Goal: Task Accomplishment & Management: Complete application form

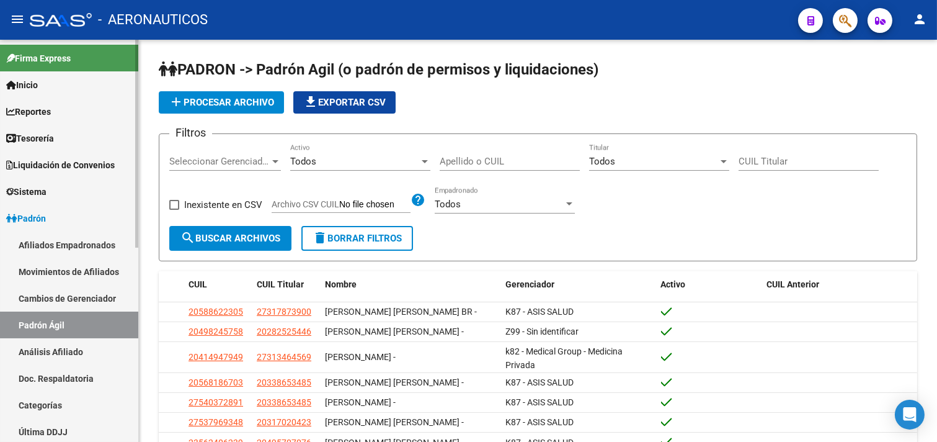
click at [69, 165] on span "Liquidación de Convenios" at bounding box center [60, 165] width 109 height 14
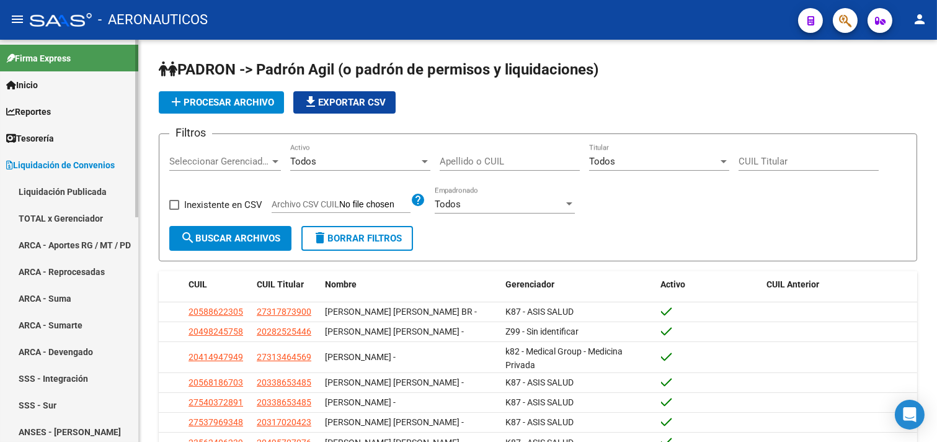
click at [85, 220] on link "TOTAL x Gerenciador" at bounding box center [69, 218] width 138 height 27
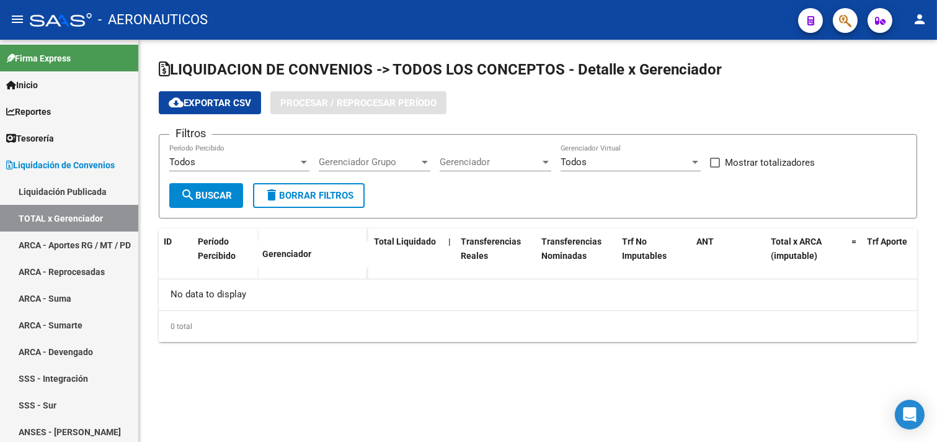
checkbox input "true"
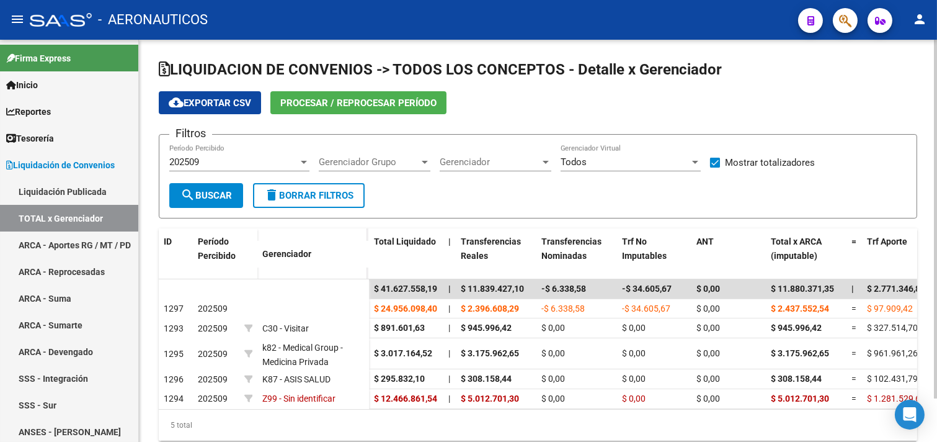
click at [547, 159] on div at bounding box center [545, 162] width 11 height 10
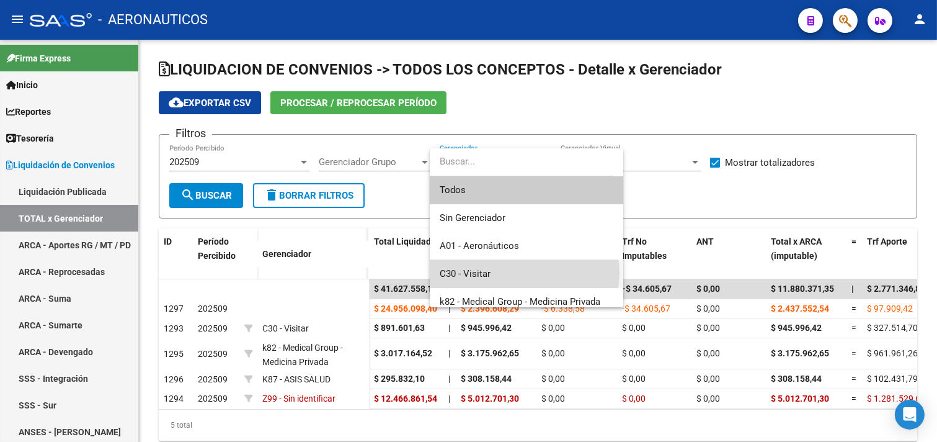
click at [524, 273] on span "C30 - Visitar" at bounding box center [527, 274] width 174 height 28
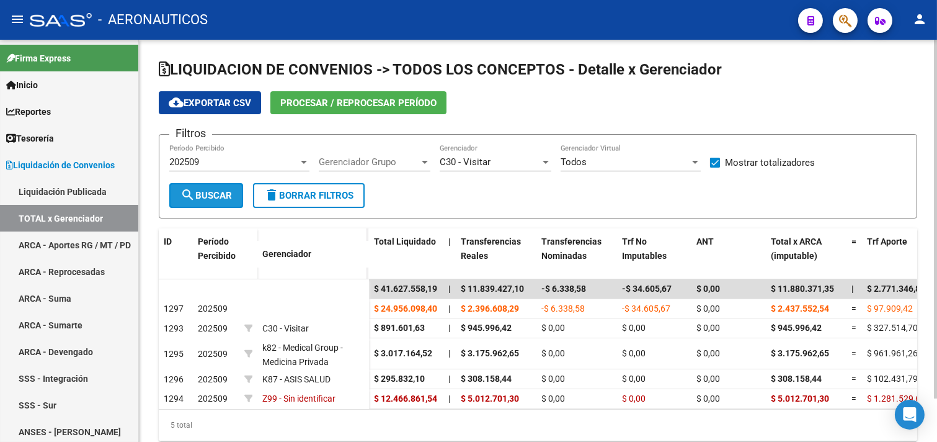
click at [213, 199] on span "search Buscar" at bounding box center [206, 195] width 51 height 11
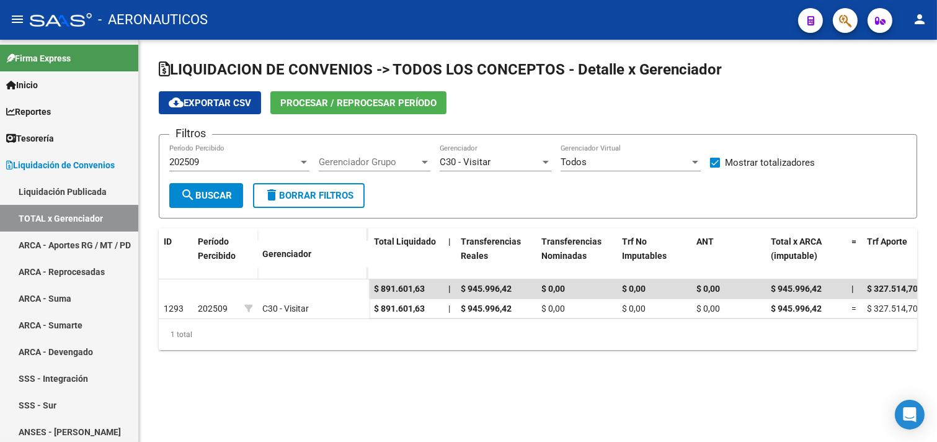
click at [212, 158] on div "202509" at bounding box center [233, 161] width 129 height 11
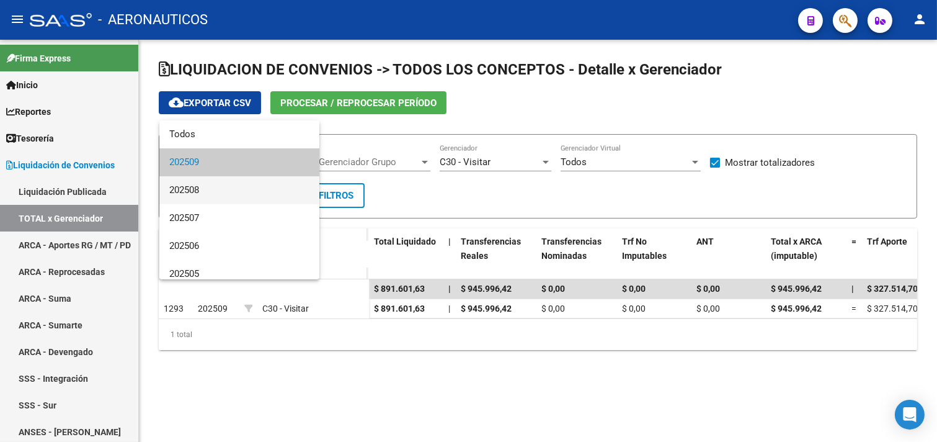
click at [205, 185] on span "202508" at bounding box center [239, 190] width 140 height 28
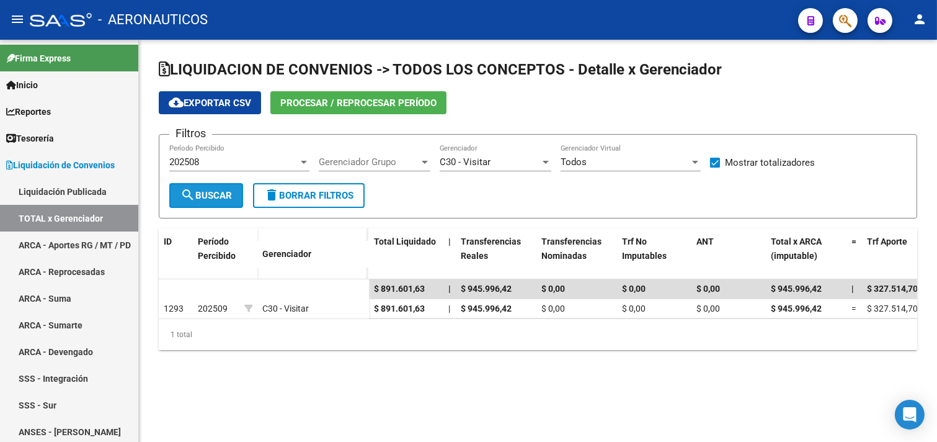
click at [191, 190] on mat-icon "search" at bounding box center [188, 194] width 15 height 15
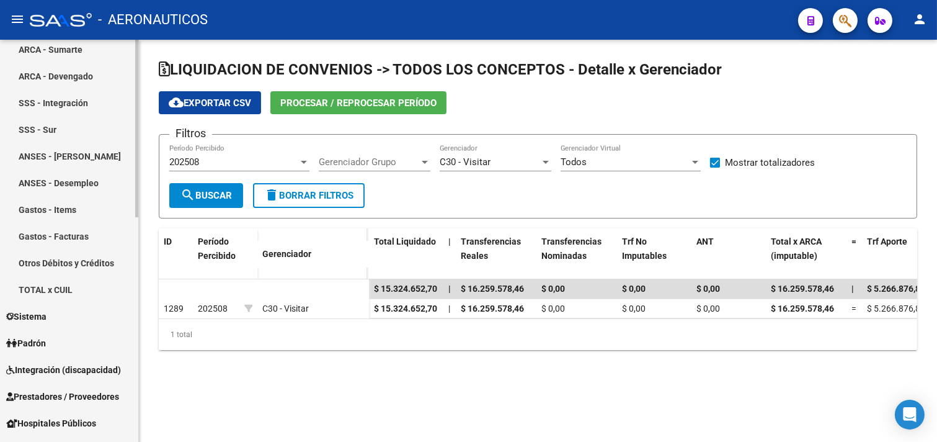
click at [40, 288] on link "TOTAL x CUIL" at bounding box center [69, 289] width 138 height 27
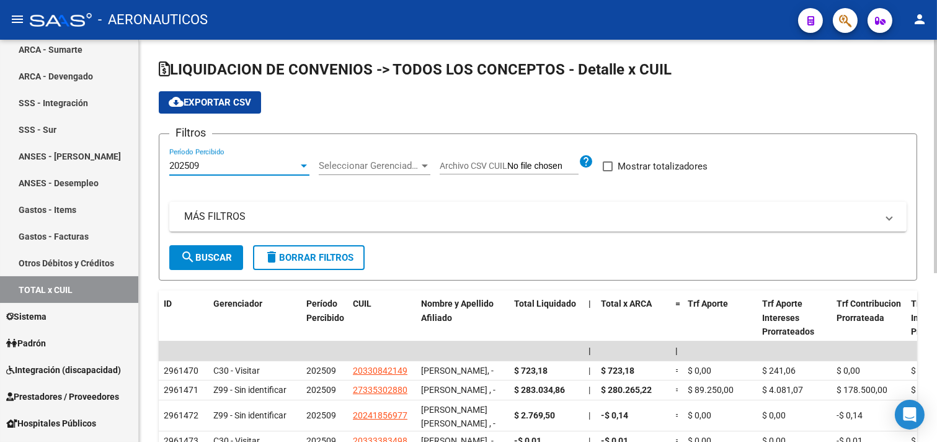
click at [305, 168] on div at bounding box center [303, 166] width 11 height 10
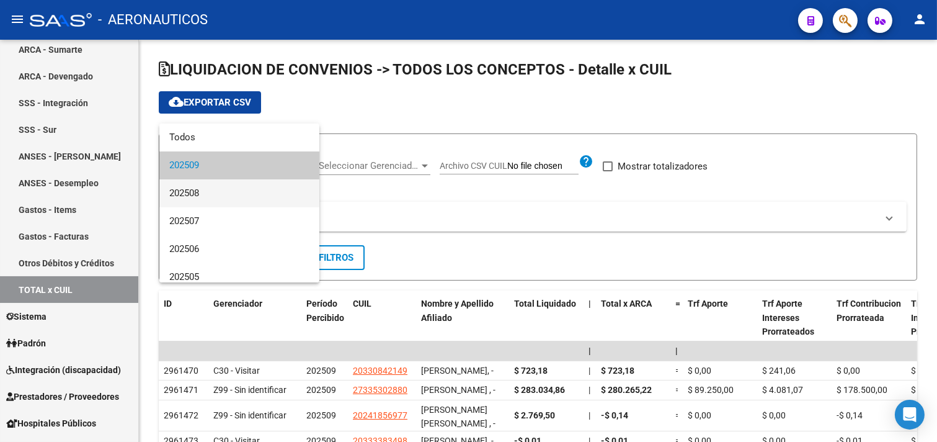
click at [266, 188] on span "202508" at bounding box center [239, 193] width 140 height 28
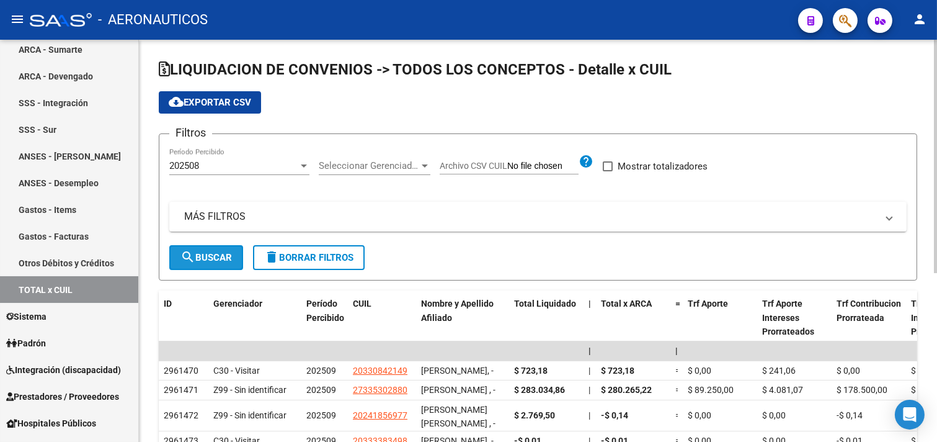
click at [202, 254] on span "search Buscar" at bounding box center [206, 257] width 51 height 11
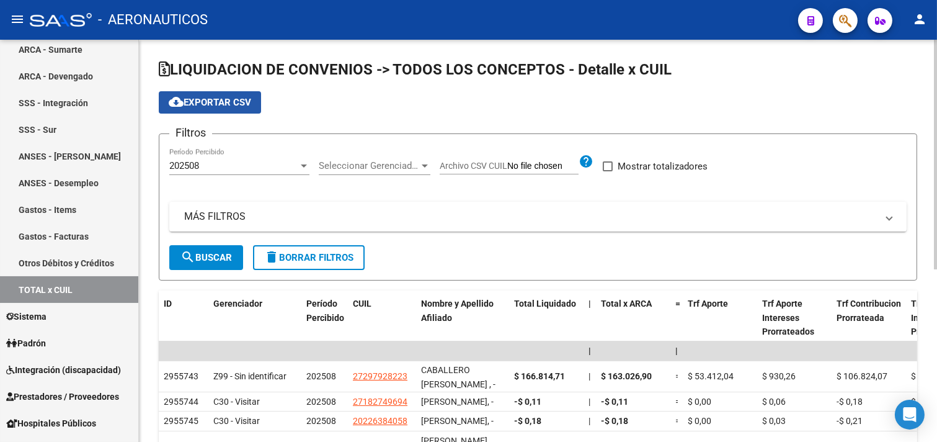
click at [222, 101] on span "cloud_download Exportar CSV" at bounding box center [210, 102] width 83 height 11
click at [420, 164] on div at bounding box center [424, 166] width 11 height 10
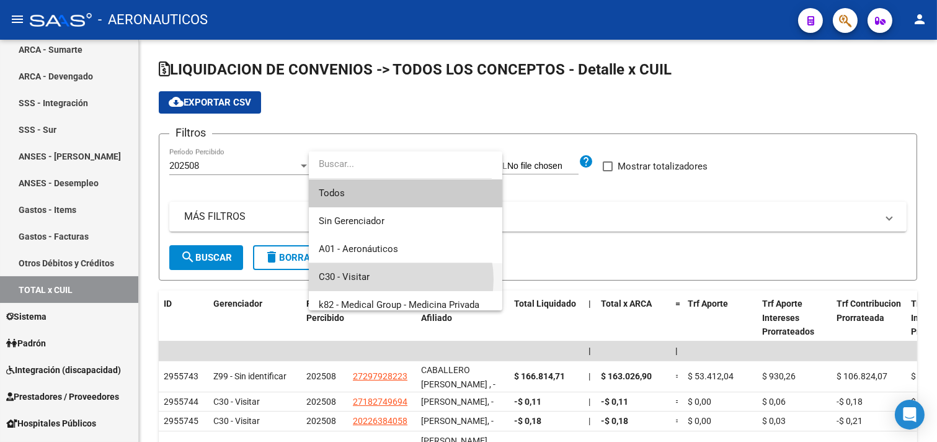
click at [392, 279] on span "C30 - Visitar" at bounding box center [406, 277] width 174 height 28
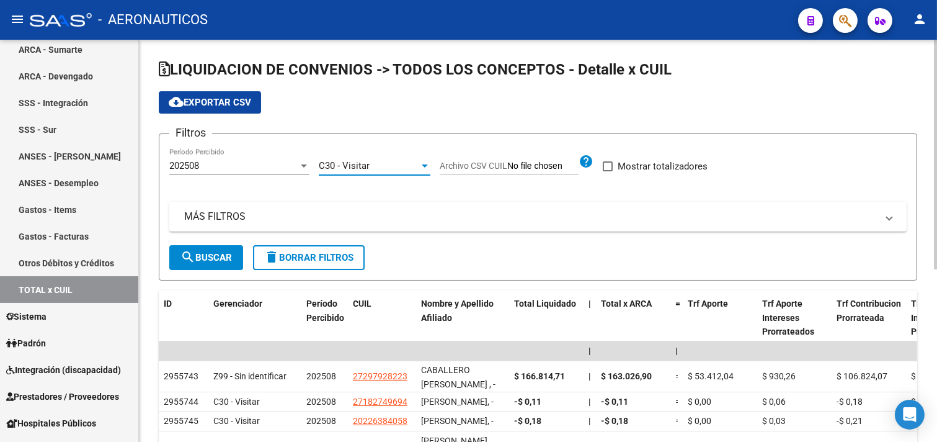
click at [201, 257] on span "search Buscar" at bounding box center [206, 257] width 51 height 11
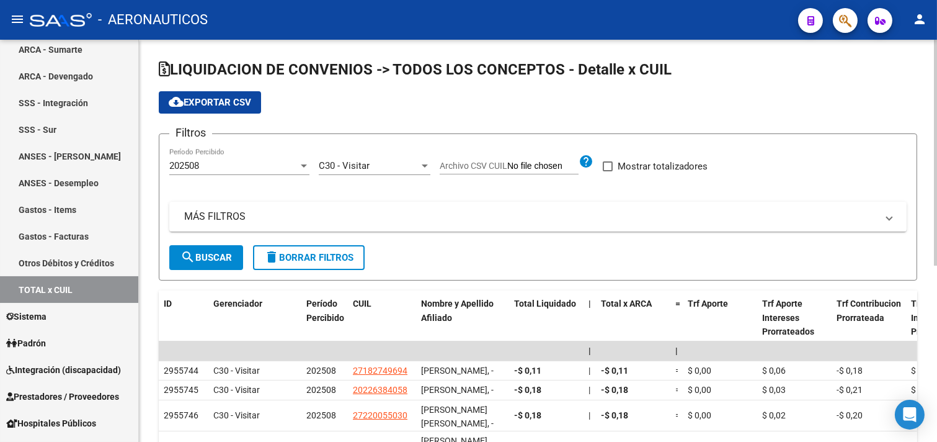
click at [209, 101] on span "cloud_download Exportar CSV" at bounding box center [210, 102] width 83 height 11
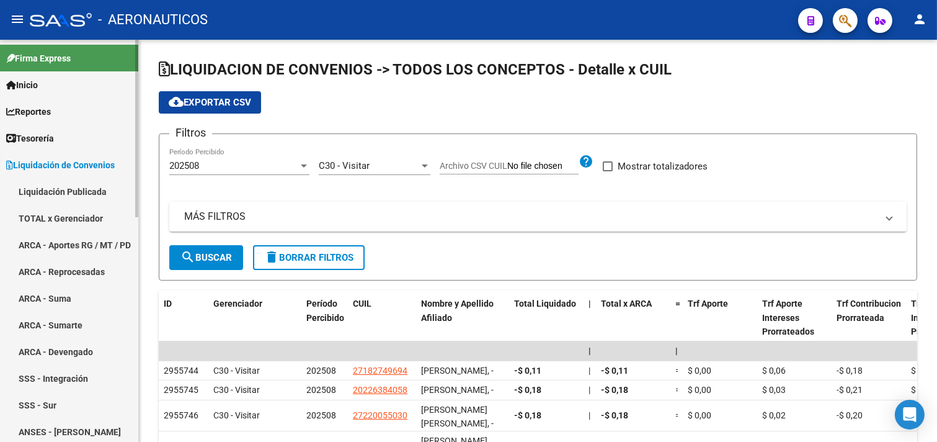
click at [66, 195] on link "Liquidación Publicada" at bounding box center [69, 191] width 138 height 27
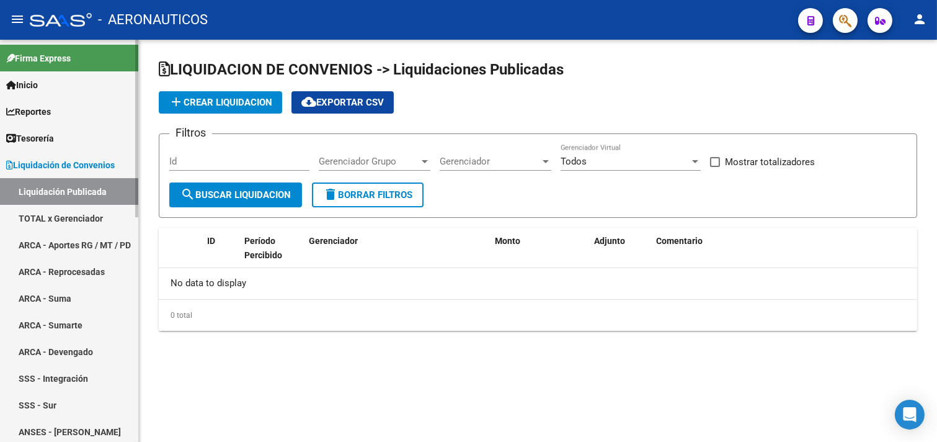
checkbox input "true"
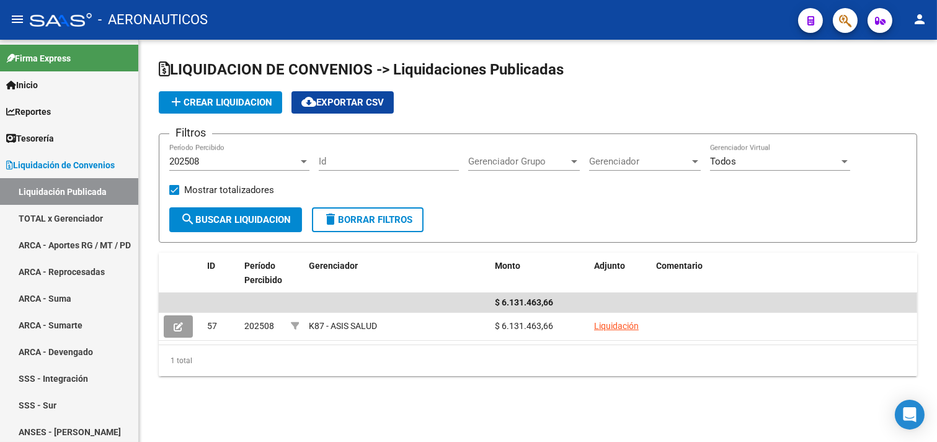
click at [246, 104] on span "add Crear Liquidacion" at bounding box center [221, 102] width 104 height 11
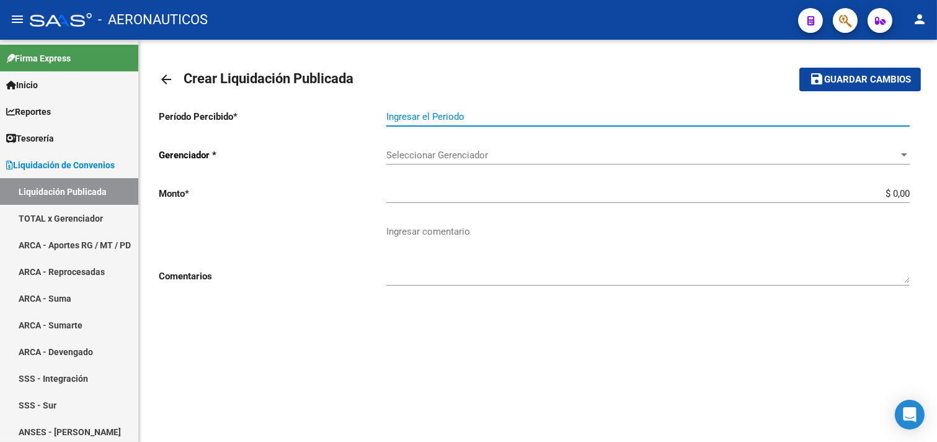
click at [717, 116] on input "Ingresar el Periodo" at bounding box center [649, 116] width 524 height 11
type input "202508"
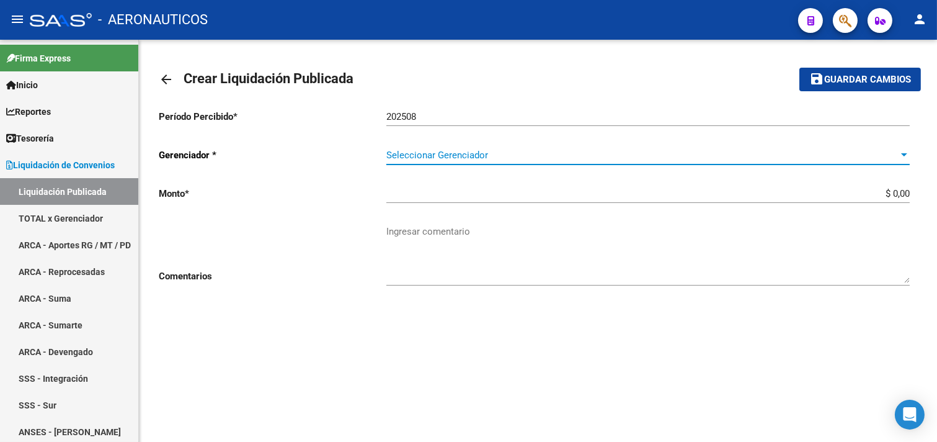
click at [909, 157] on div at bounding box center [904, 155] width 11 height 10
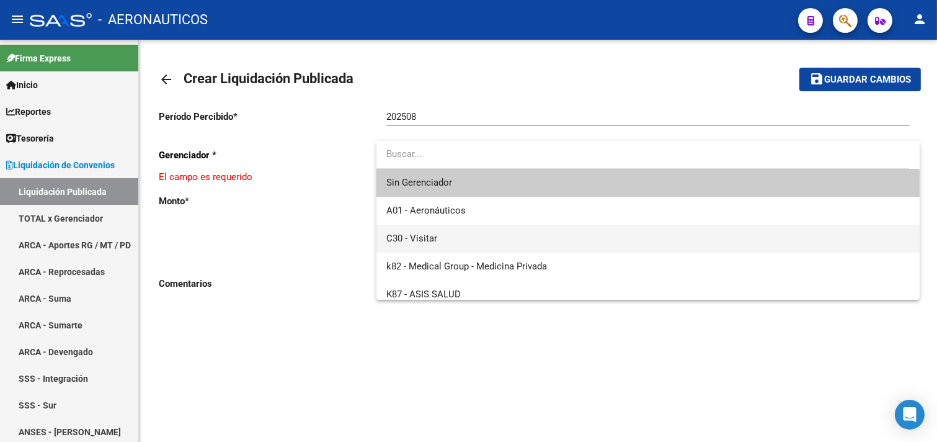
click at [524, 236] on span "C30 - Visitar" at bounding box center [649, 239] width 524 height 28
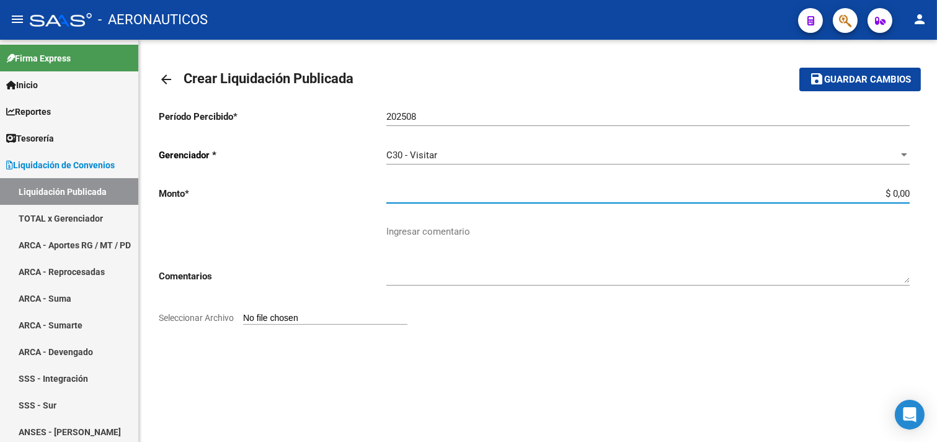
click at [909, 191] on input "$ 0,00" at bounding box center [649, 193] width 524 height 11
type input "$ 15.324.652,70"
click at [275, 319] on input "Seleccionar Archivo" at bounding box center [325, 319] width 164 height 12
type input "C:\fakepath\LiquidaciónxCUIL (2).csv"
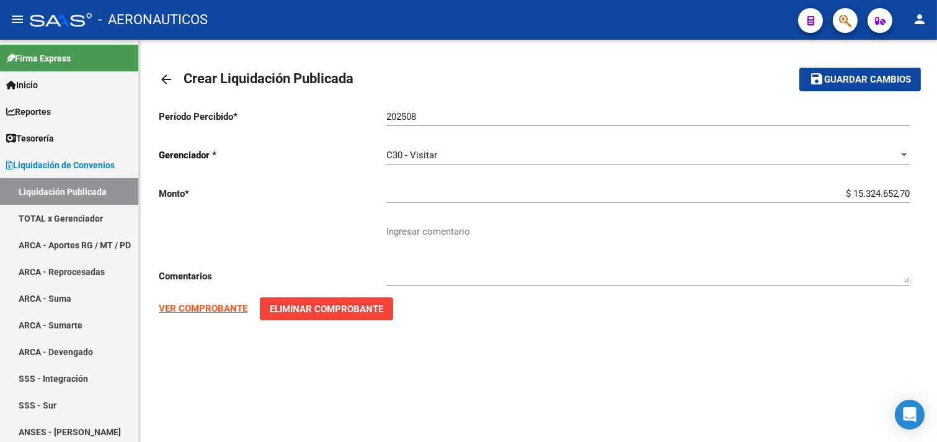
click at [878, 79] on span "Guardar cambios" at bounding box center [867, 79] width 87 height 11
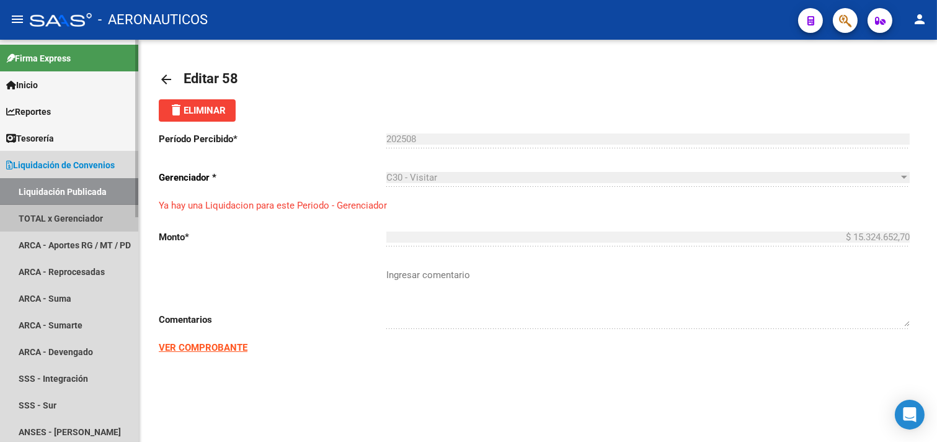
click at [53, 218] on link "TOTAL x Gerenciador" at bounding box center [69, 218] width 138 height 27
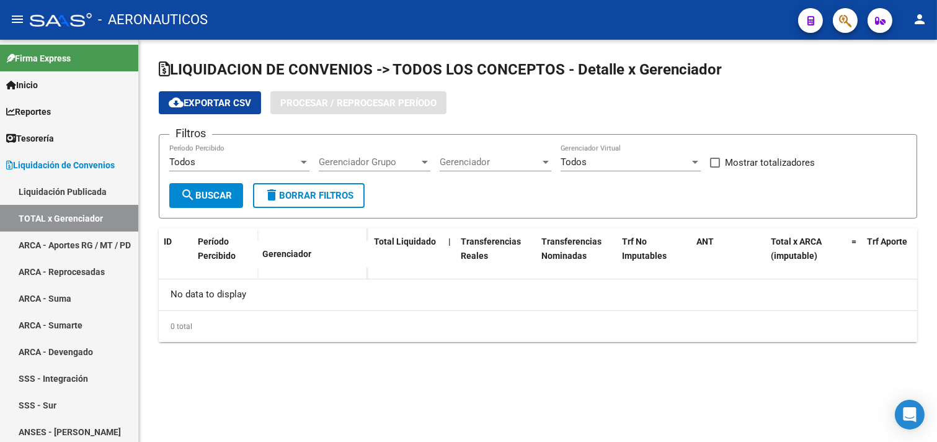
checkbox input "true"
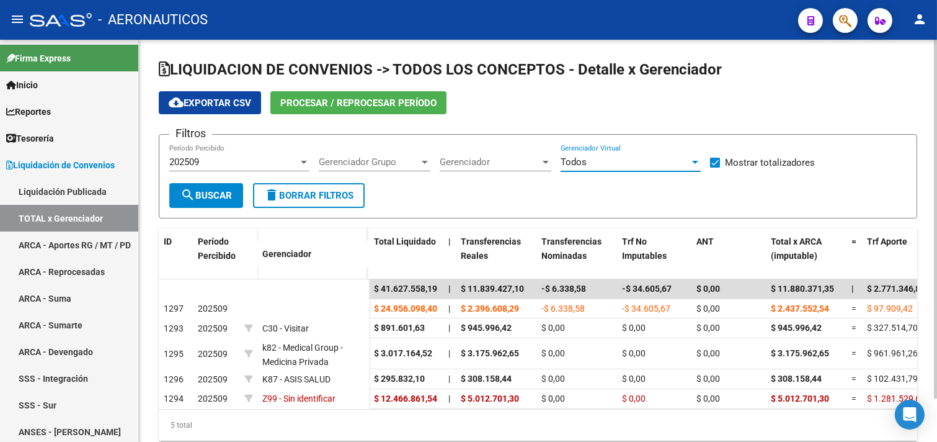
click at [695, 162] on div at bounding box center [695, 162] width 6 height 3
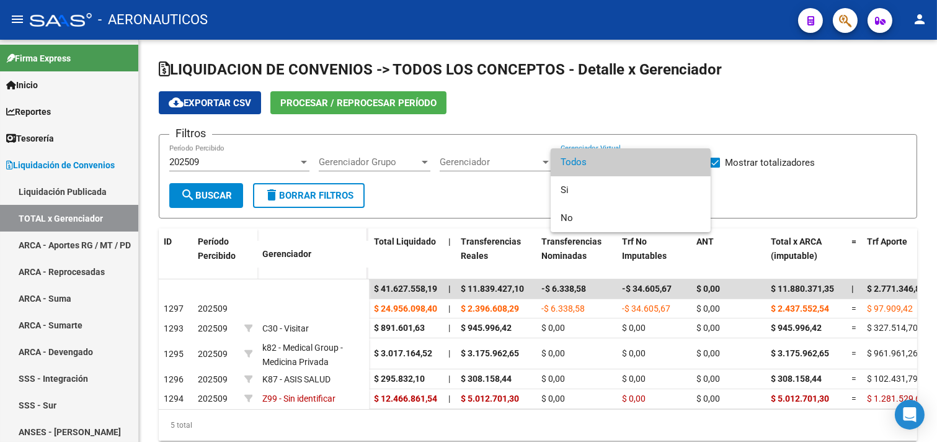
click at [501, 163] on div at bounding box center [468, 221] width 937 height 442
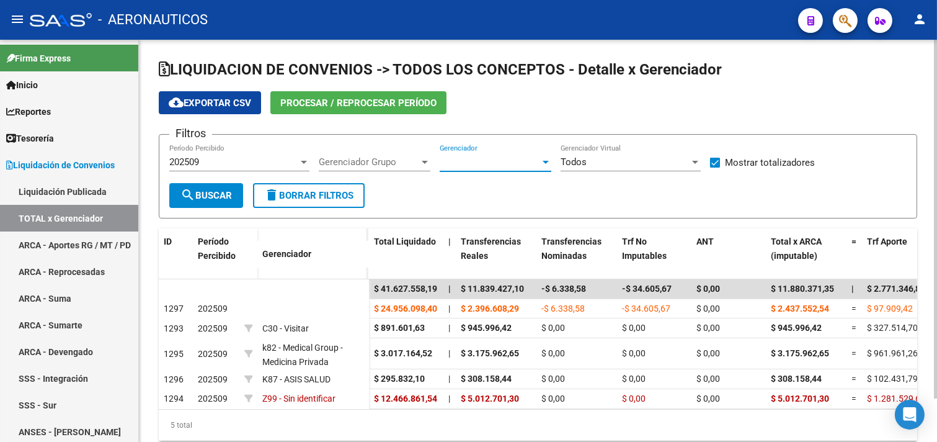
click at [541, 158] on div at bounding box center [545, 162] width 11 height 10
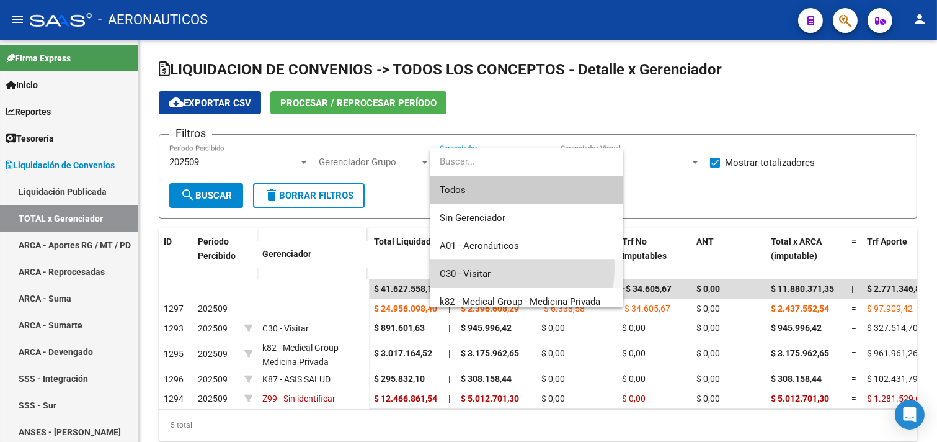
click at [482, 267] on span "C30 - Visitar" at bounding box center [527, 274] width 174 height 28
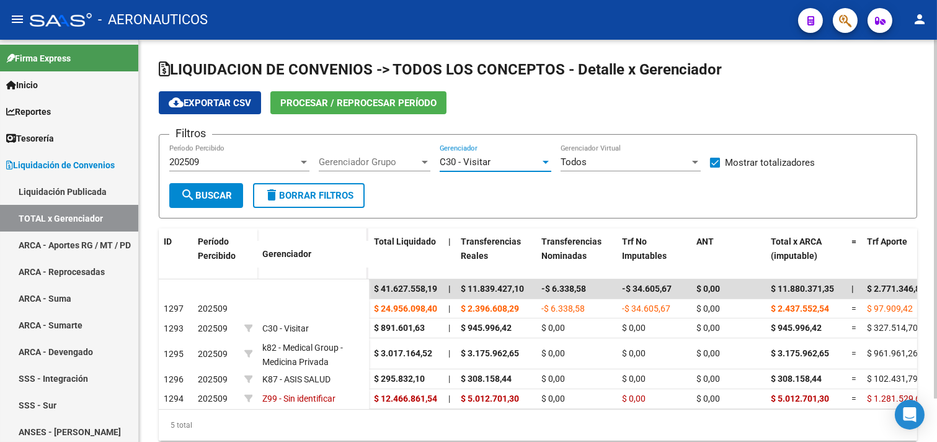
click at [306, 158] on div at bounding box center [303, 162] width 11 height 10
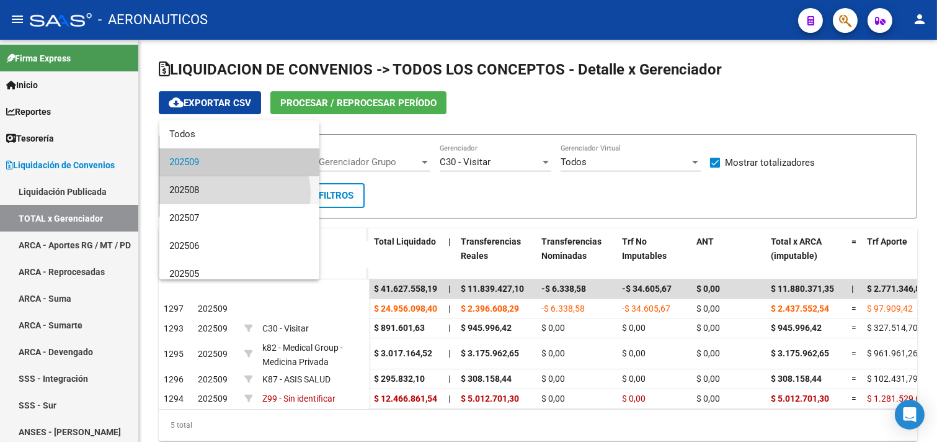
click at [232, 194] on span "202508" at bounding box center [239, 190] width 140 height 28
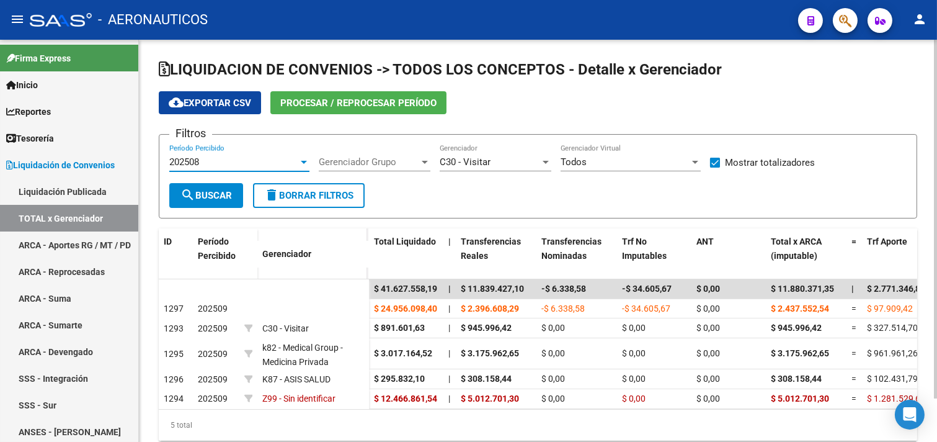
click at [217, 197] on span "search Buscar" at bounding box center [206, 195] width 51 height 11
